Goal: Task Accomplishment & Management: Manage account settings

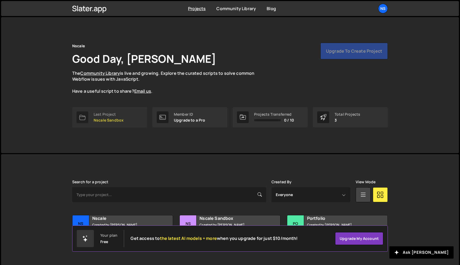
click at [116, 119] on p "Nscale Sandbox" at bounding box center [109, 120] width 30 height 4
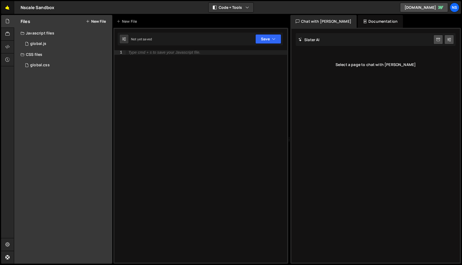
click at [6, 6] on link "🤙" at bounding box center [7, 7] width 13 height 13
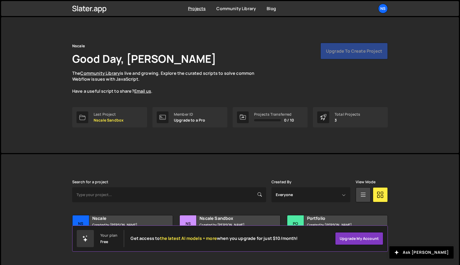
scroll to position [10, 0]
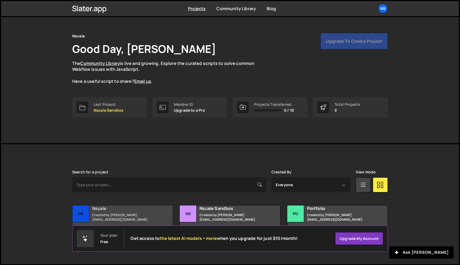
click at [97, 209] on h2 "Nscale" at bounding box center [124, 209] width 64 height 6
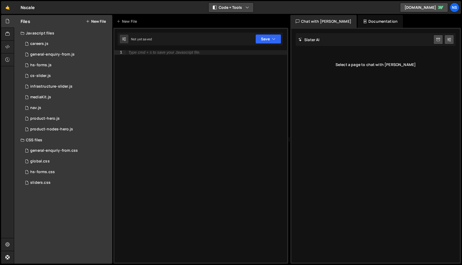
click at [243, 7] on button "Code + Tools" at bounding box center [231, 8] width 45 height 10
click at [286, 6] on div "🤙 Nscale ⚠️ Code is being edited in another browser Code + Tools Code Only Code…" at bounding box center [231, 7] width 460 height 13
click at [456, 8] on div "Ns" at bounding box center [455, 8] width 10 height 10
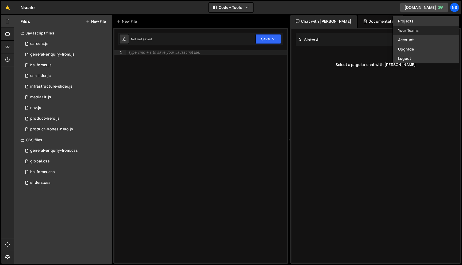
click at [417, 31] on link "Your Teams" at bounding box center [426, 30] width 66 height 9
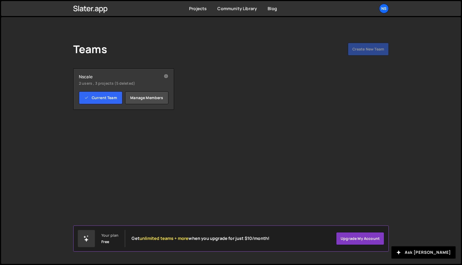
click at [151, 106] on div "Nscale 2 users , 3 projects (5 deleted) Current Team Manage members" at bounding box center [123, 88] width 101 height 41
click at [153, 97] on link "Manage members" at bounding box center [147, 97] width 44 height 13
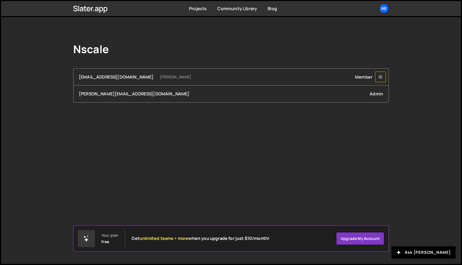
click at [378, 78] on button at bounding box center [380, 77] width 11 height 11
click at [426, 52] on div "Nscale [EMAIL_ADDRESS][DOMAIN_NAME] [PERSON_NAME] Member Remove [EMAIL_ADDRESS]…" at bounding box center [231, 140] width 460 height 247
drag, startPoint x: 286, startPoint y: 117, endPoint x: 135, endPoint y: 59, distance: 161.6
click at [135, 59] on div "Nscale [EMAIL_ADDRESS][DOMAIN_NAME] [PERSON_NAME] Member Remove [EMAIL_ADDRESS]…" at bounding box center [231, 72] width 332 height 111
